Goal: Navigation & Orientation: Understand site structure

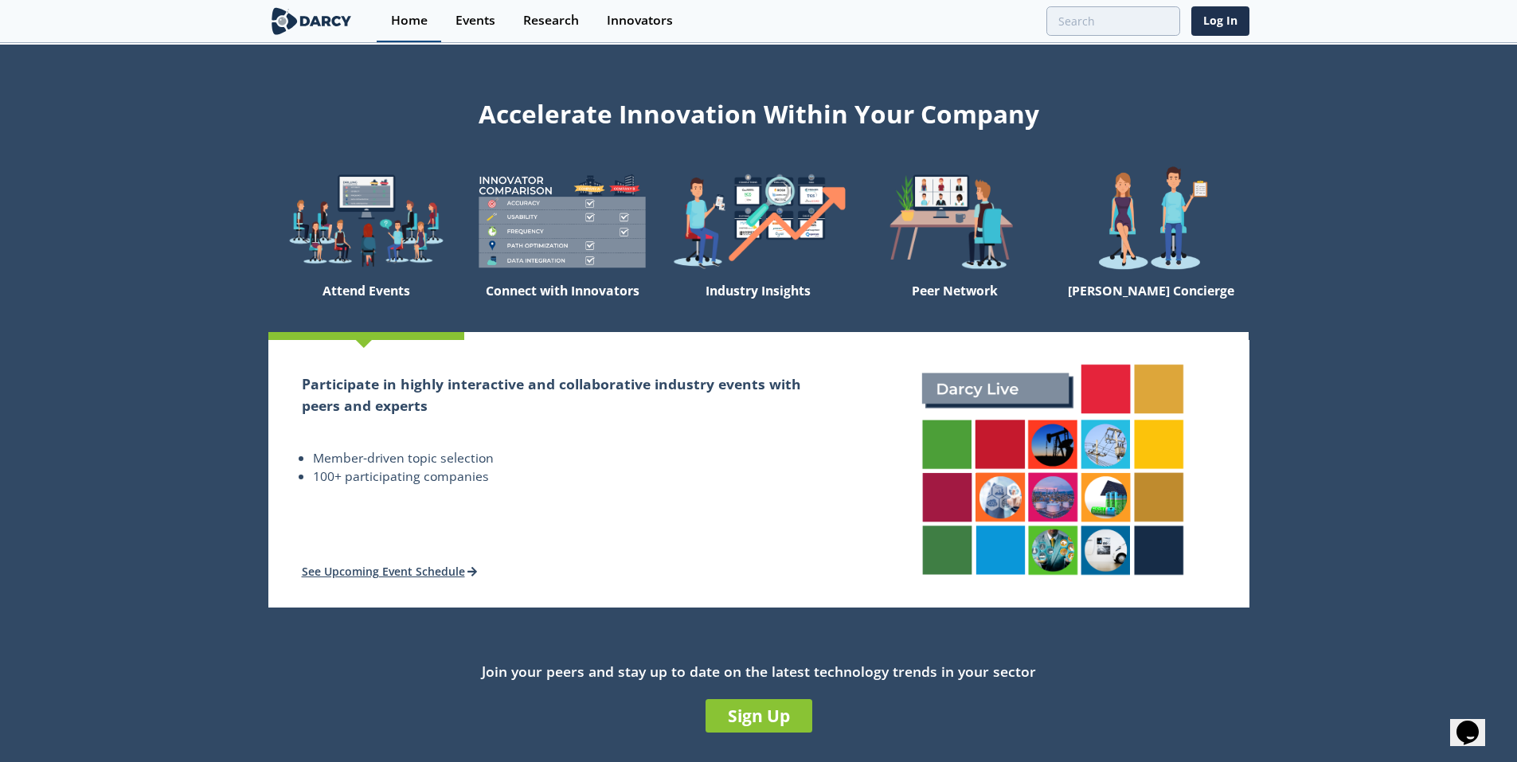
click at [416, 19] on div "Home" at bounding box center [409, 20] width 37 height 13
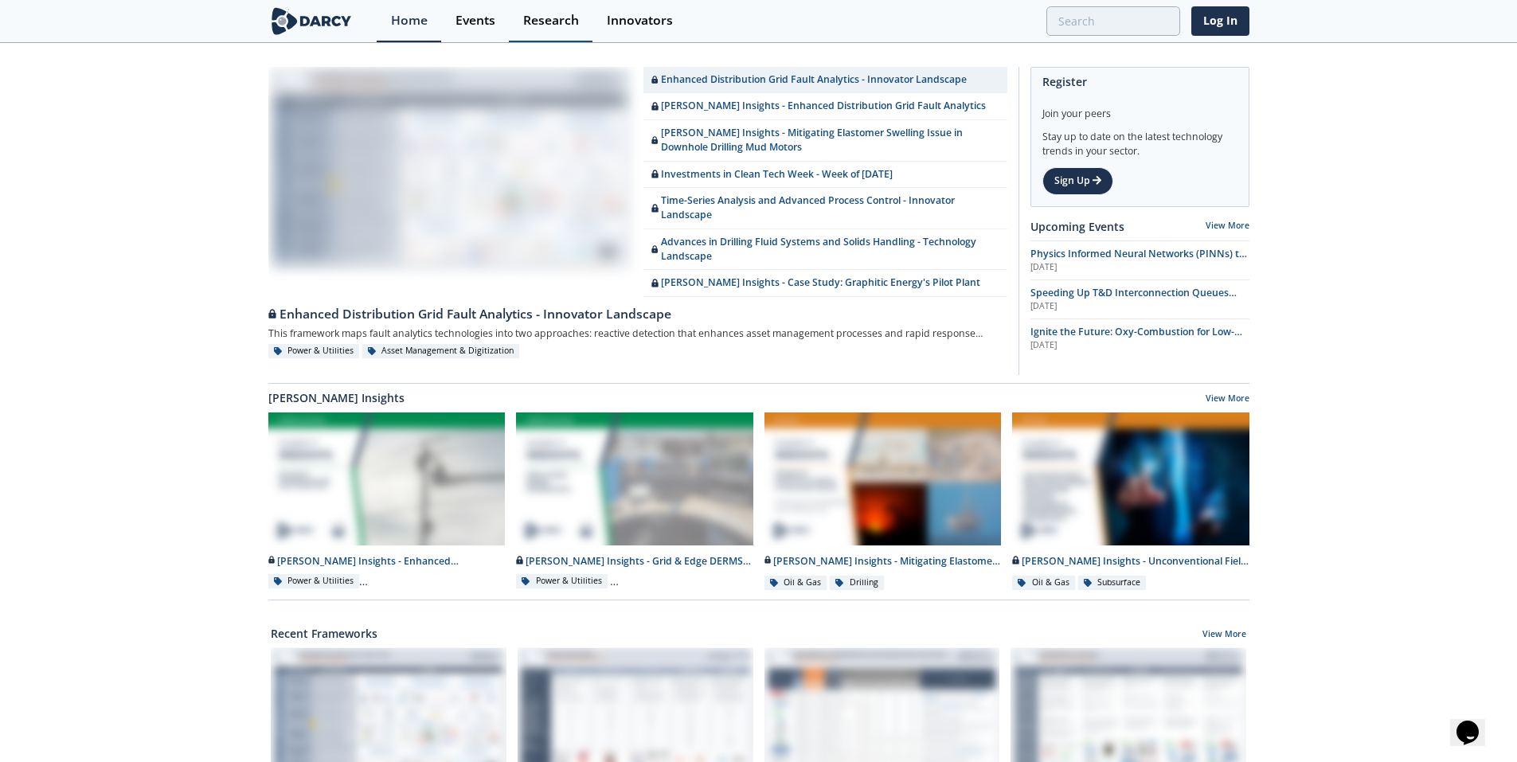
click at [559, 21] on div "Research" at bounding box center [551, 20] width 56 height 13
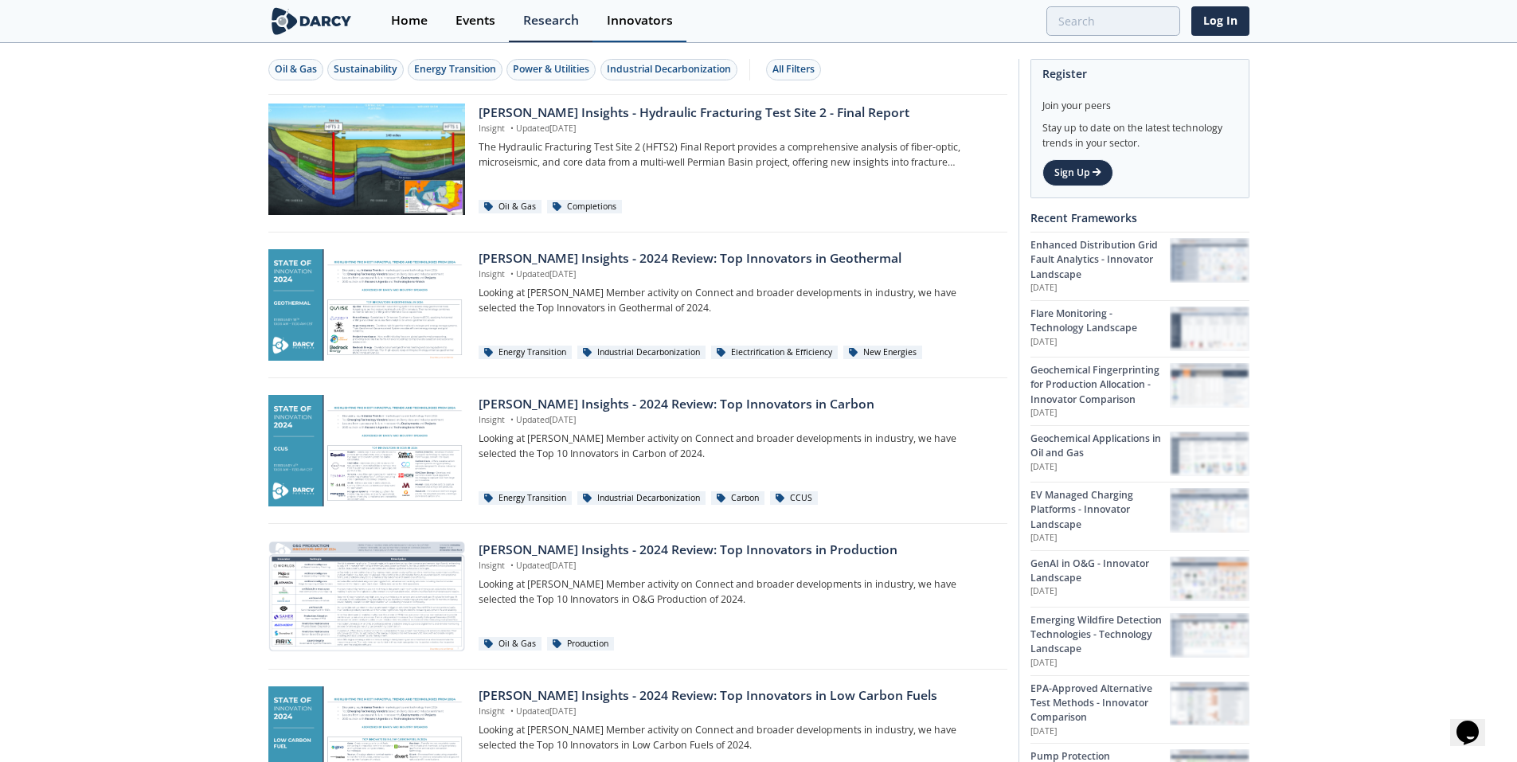
click at [652, 20] on div "Innovators" at bounding box center [640, 20] width 66 height 13
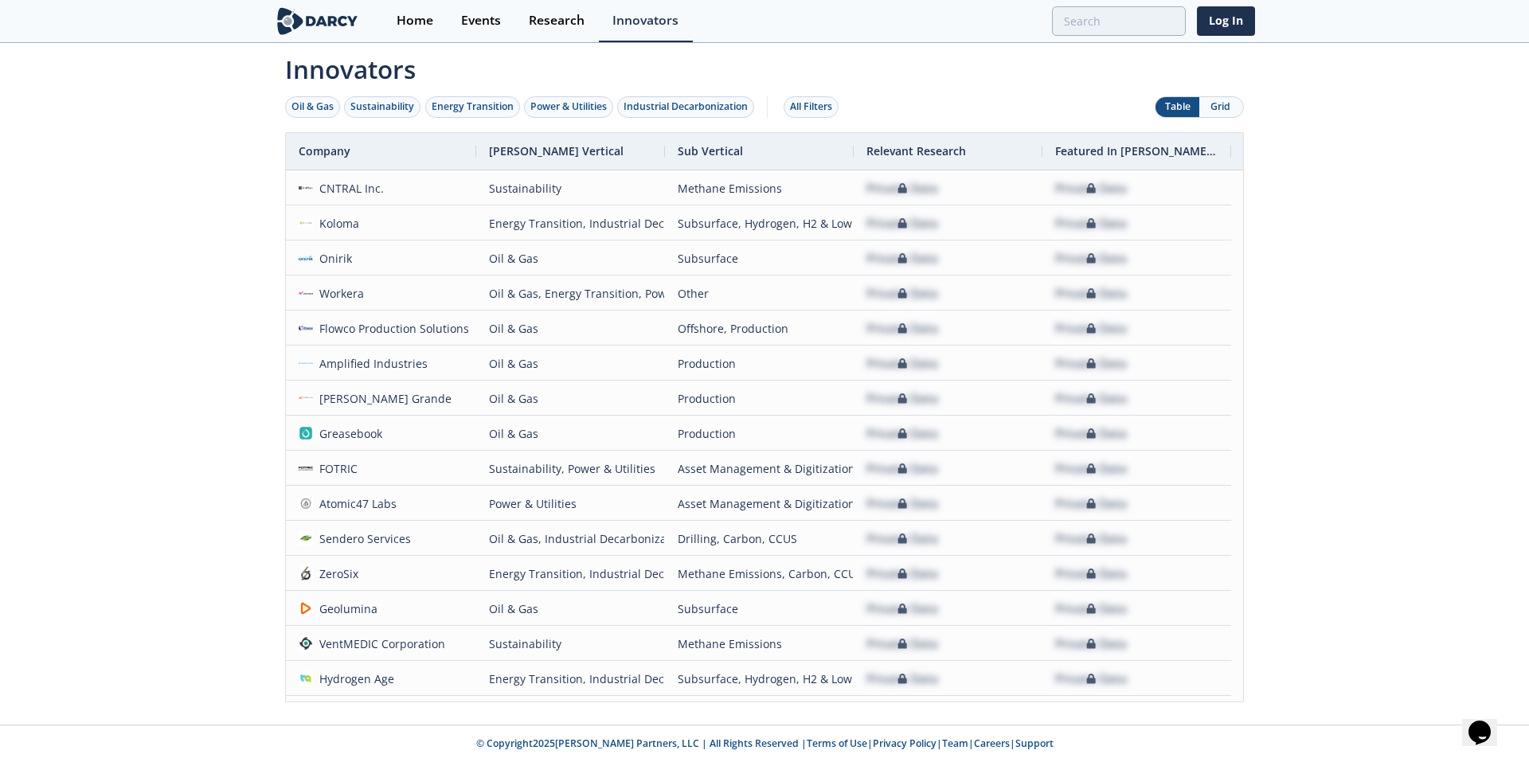
click at [318, 22] on img at bounding box center [317, 21] width 87 height 28
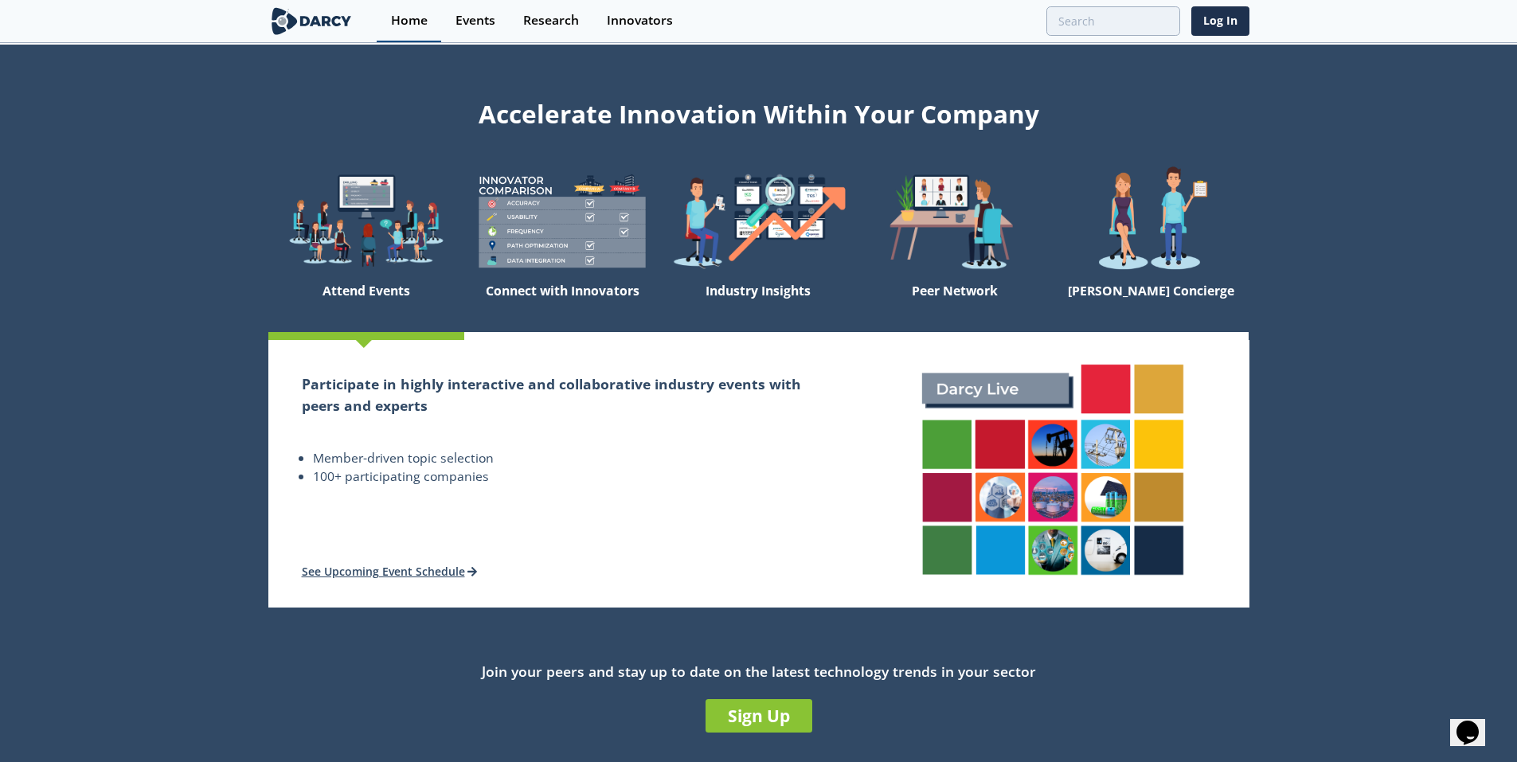
click at [406, 20] on div "Home" at bounding box center [409, 20] width 37 height 13
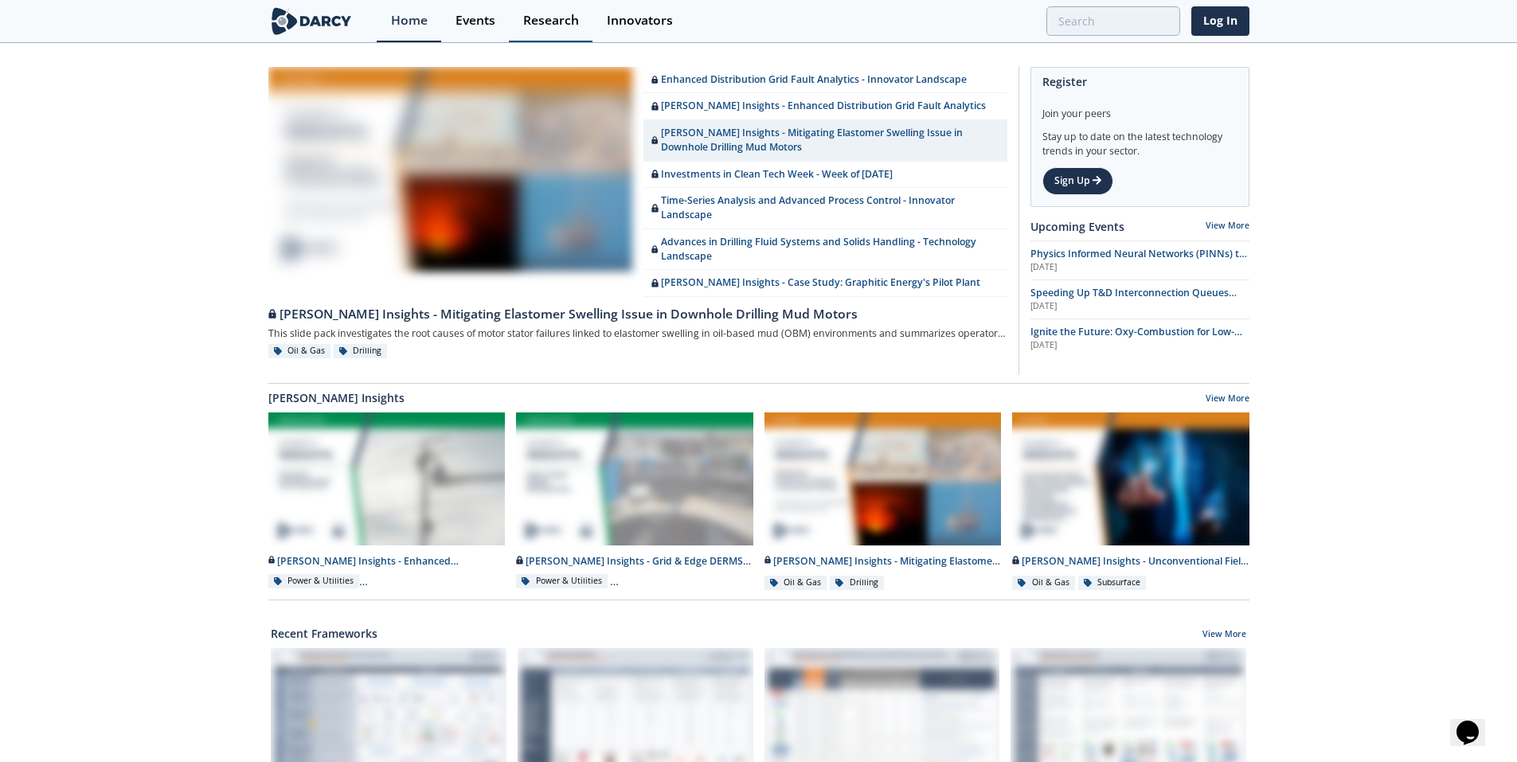
click at [550, 17] on div "Research" at bounding box center [551, 20] width 56 height 13
